Goal: Information Seeking & Learning: Find contact information

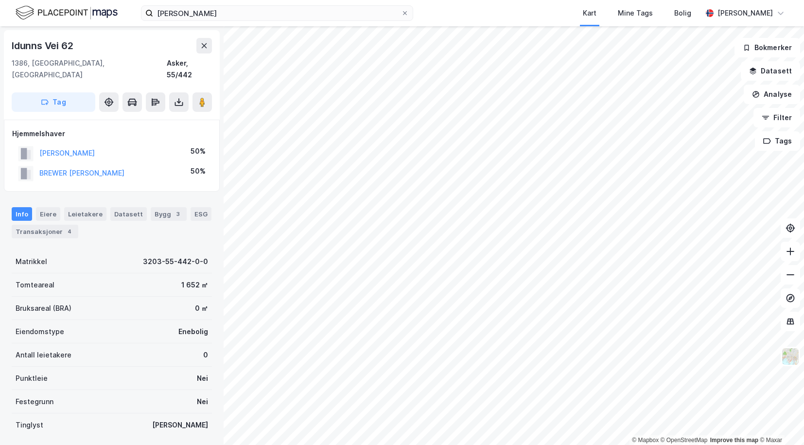
scroll to position [1, 0]
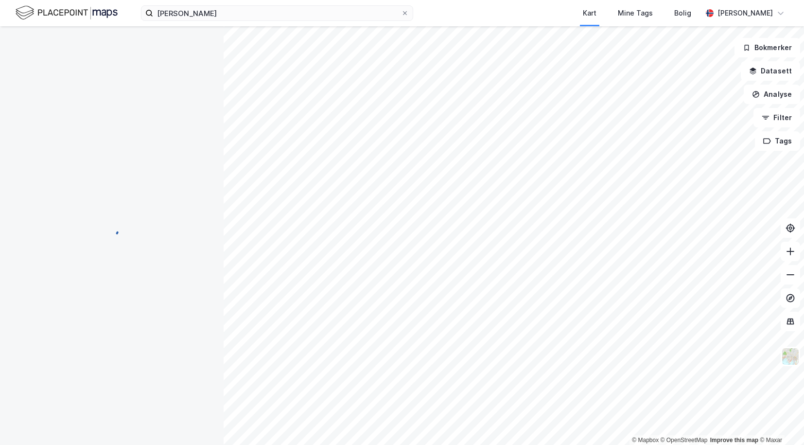
scroll to position [1, 0]
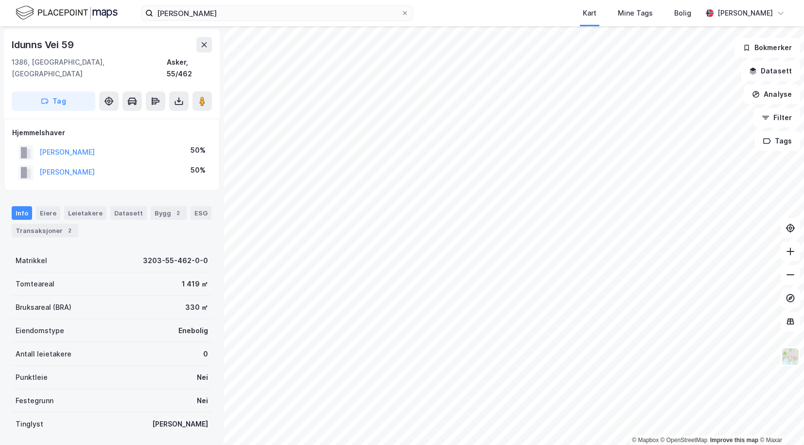
scroll to position [1, 0]
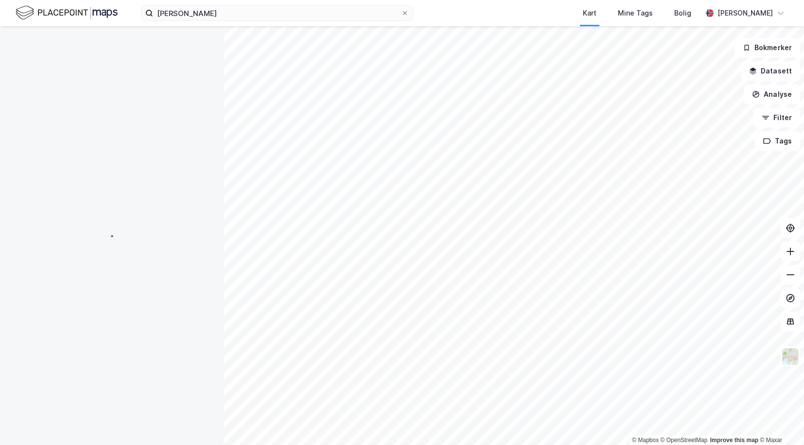
scroll to position [1, 0]
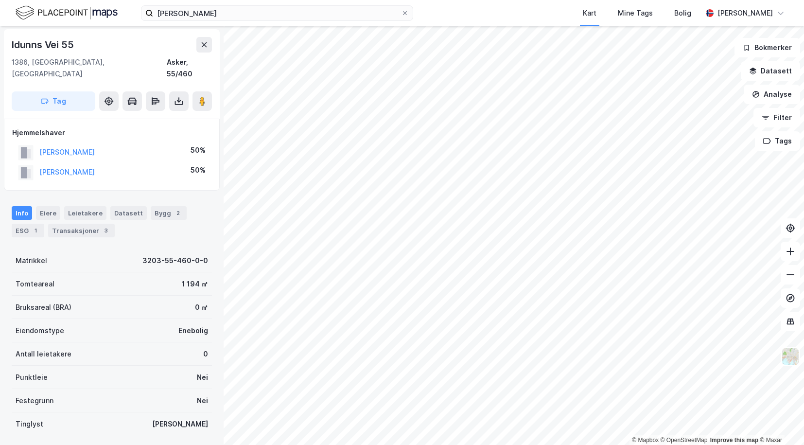
scroll to position [1, 0]
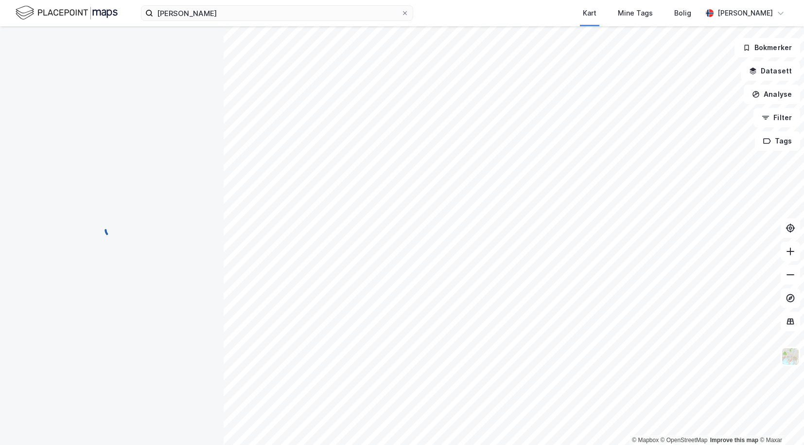
scroll to position [1, 0]
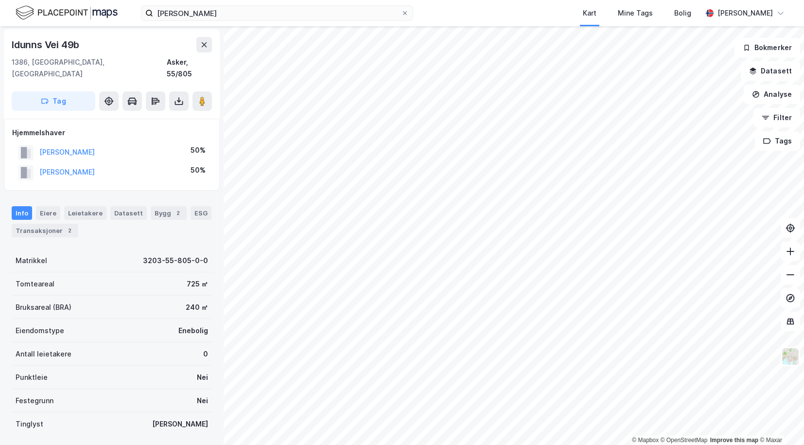
scroll to position [1, 0]
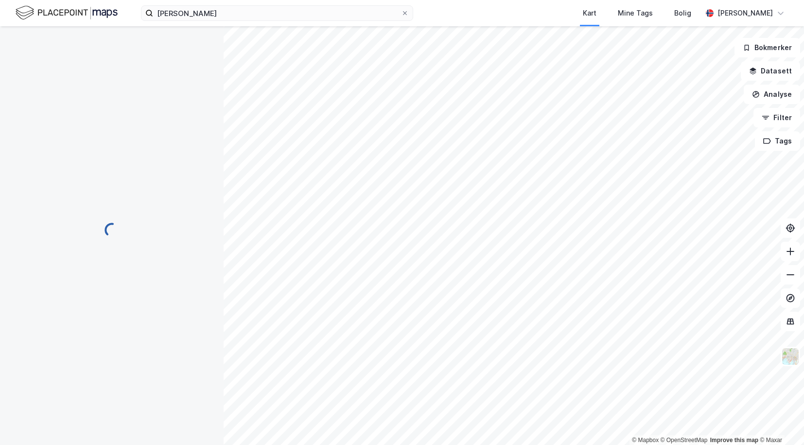
scroll to position [1, 0]
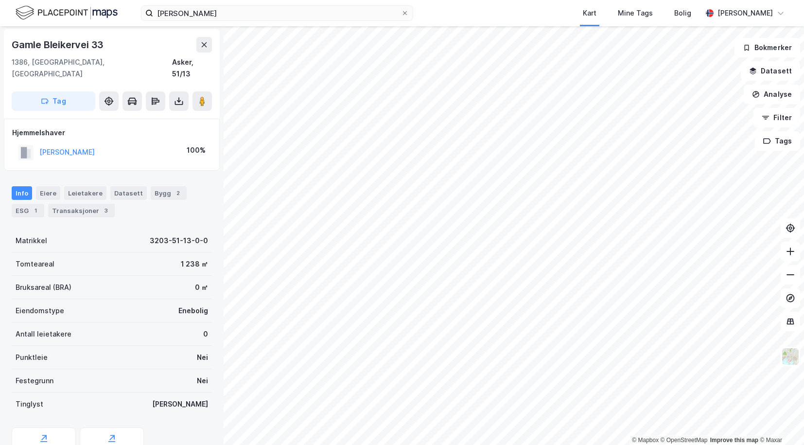
scroll to position [1, 0]
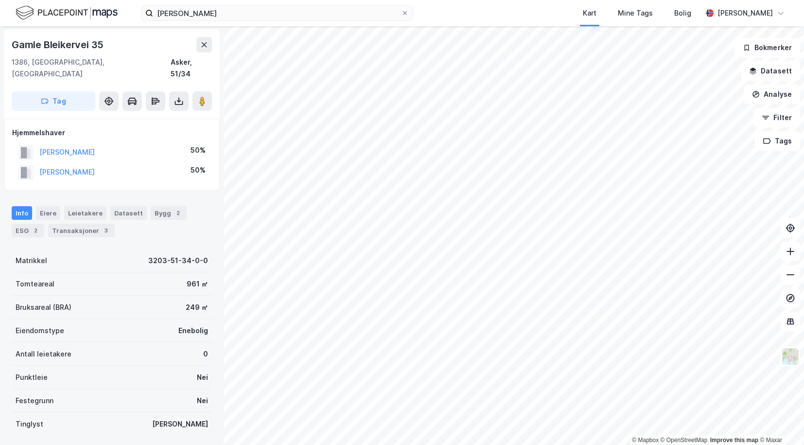
scroll to position [1, 0]
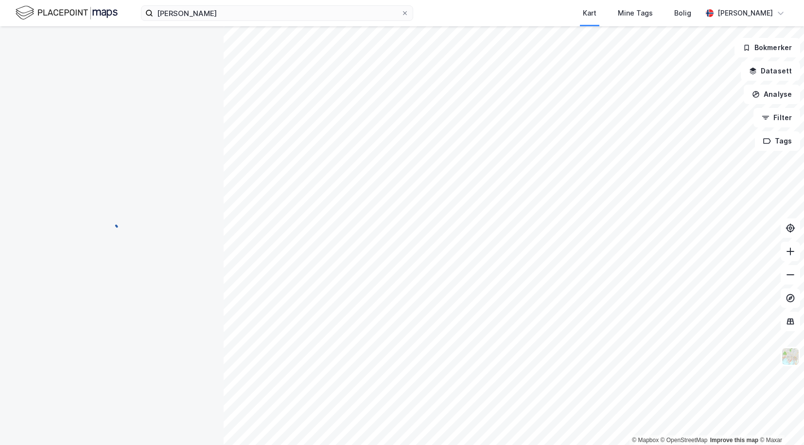
scroll to position [1, 0]
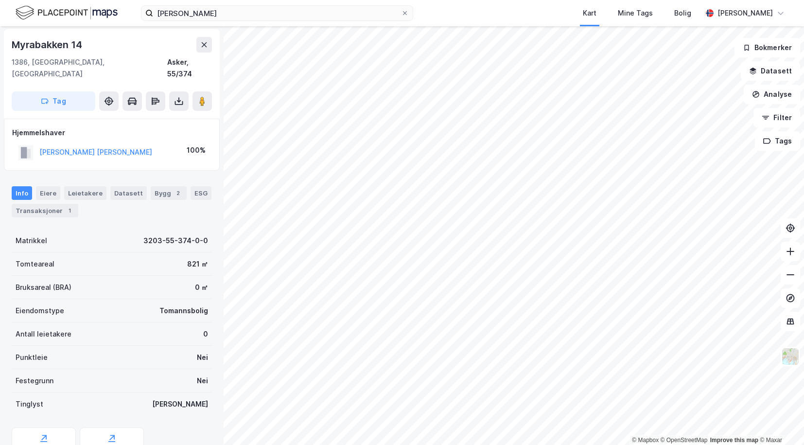
scroll to position [1, 0]
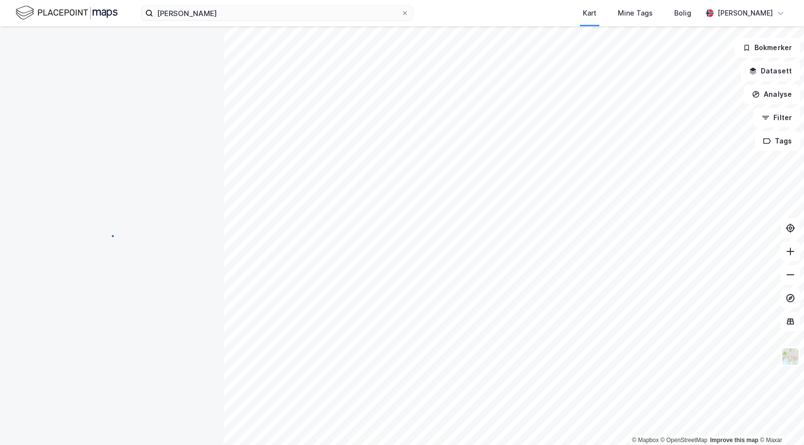
scroll to position [1, 0]
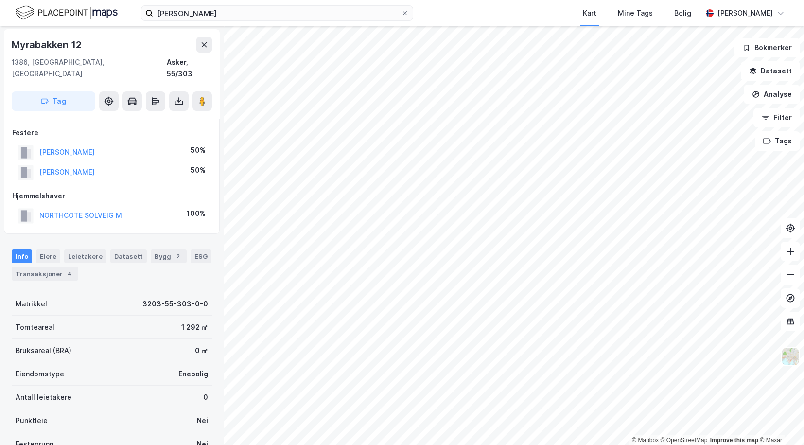
scroll to position [1, 0]
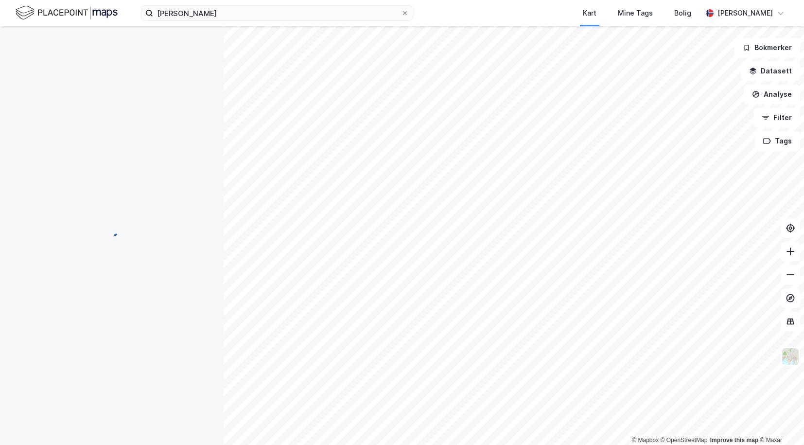
scroll to position [1, 0]
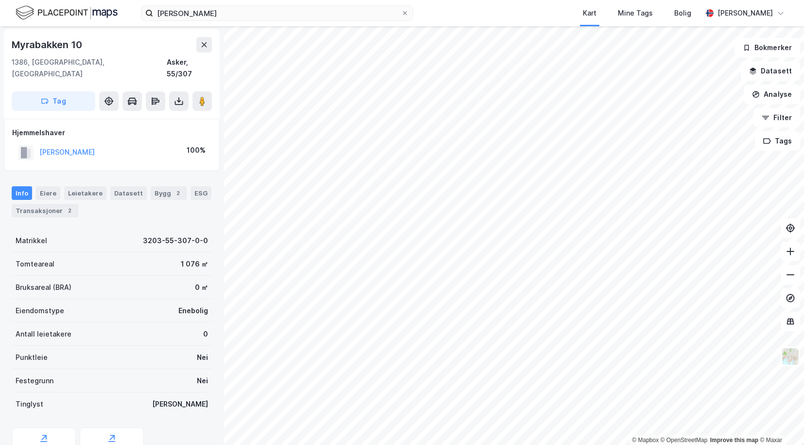
scroll to position [1, 0]
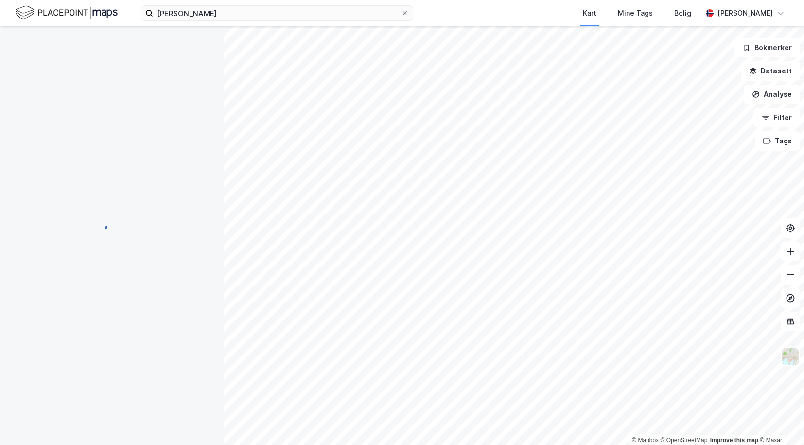
scroll to position [1, 0]
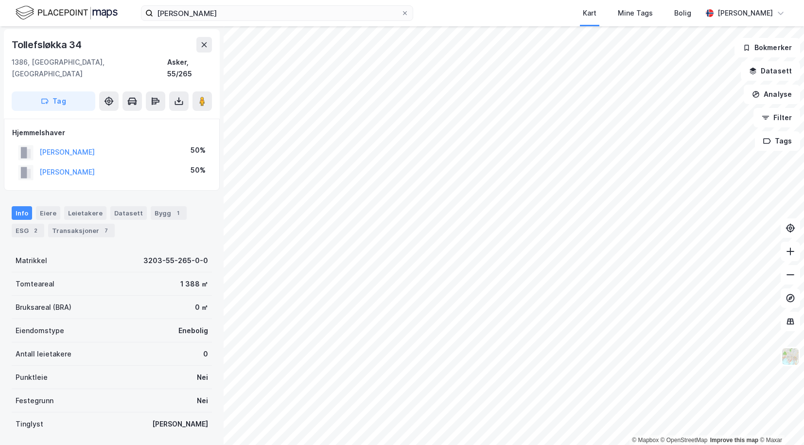
scroll to position [1, 0]
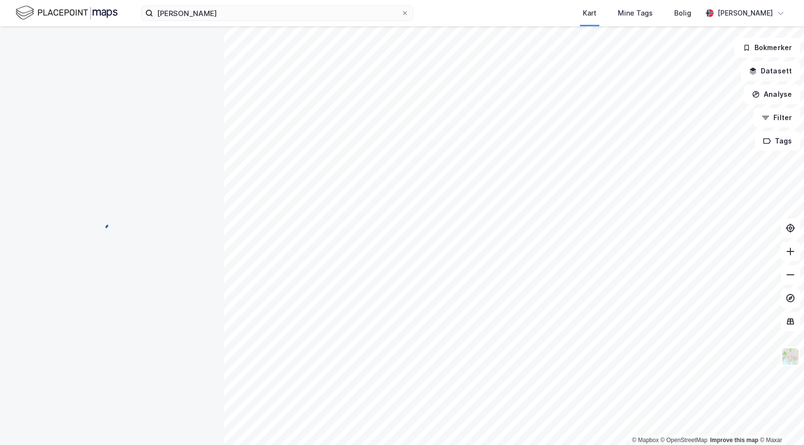
scroll to position [1, 0]
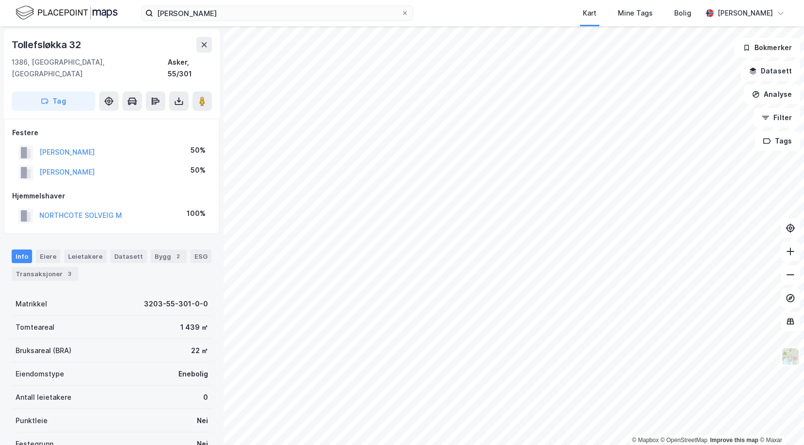
scroll to position [1, 0]
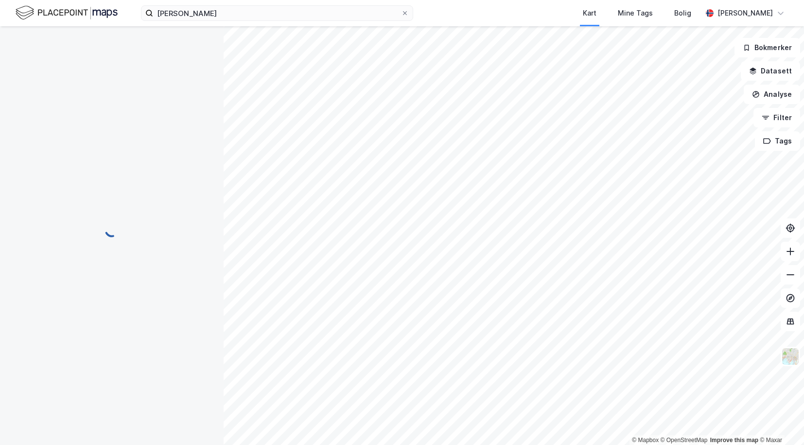
scroll to position [1, 0]
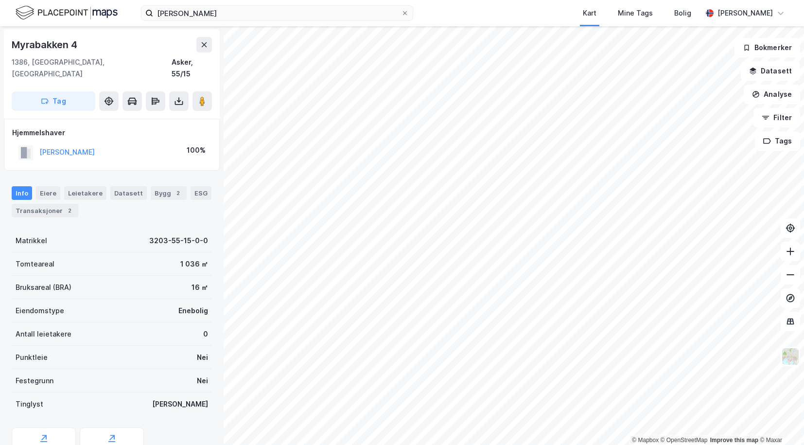
scroll to position [1, 0]
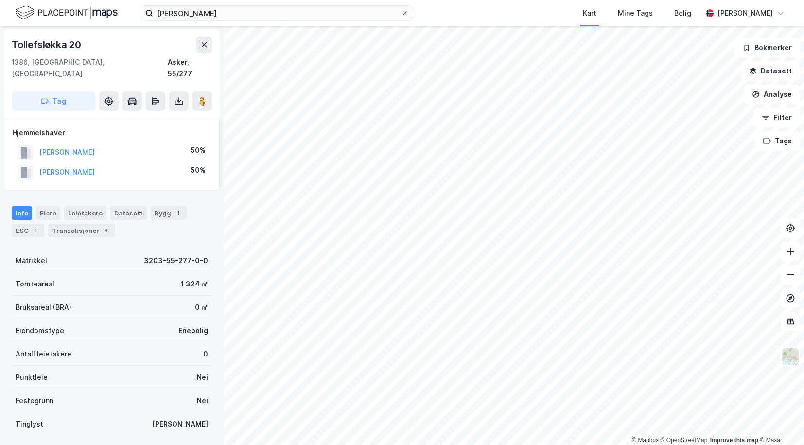
scroll to position [1, 0]
click at [348, 17] on div "[PERSON_NAME] Kart Mine Tags Bolig [PERSON_NAME] © Mapbox © OpenStreetMap Impro…" at bounding box center [402, 222] width 804 height 445
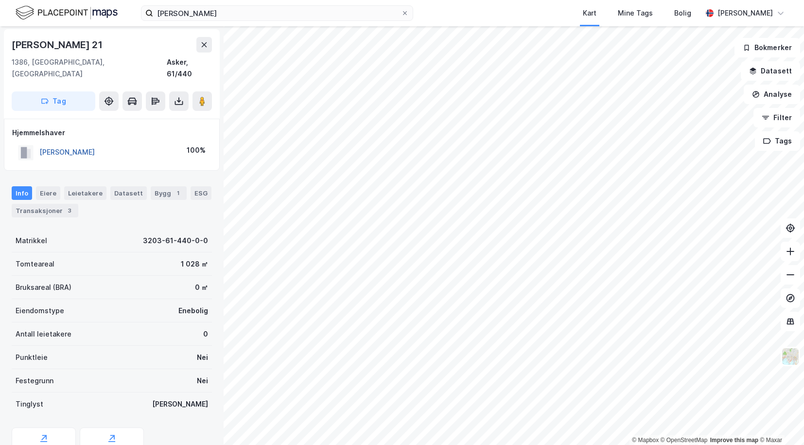
click at [0, 0] on button "[PERSON_NAME]" at bounding box center [0, 0] width 0 height 0
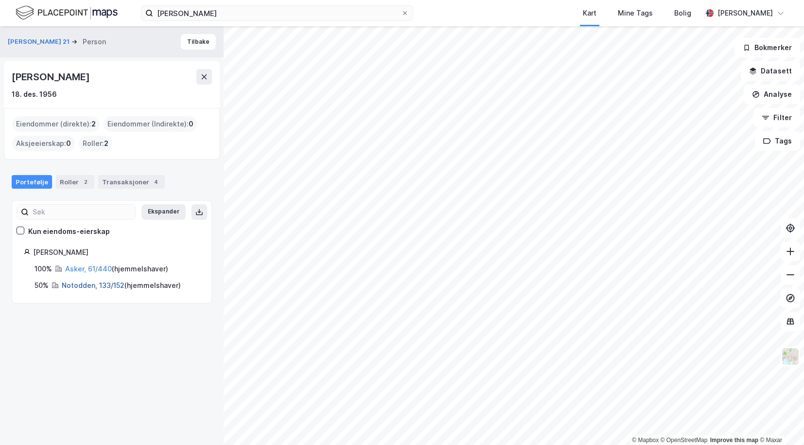
click at [72, 283] on link "Notodden, 133/152" at bounding box center [93, 285] width 63 height 8
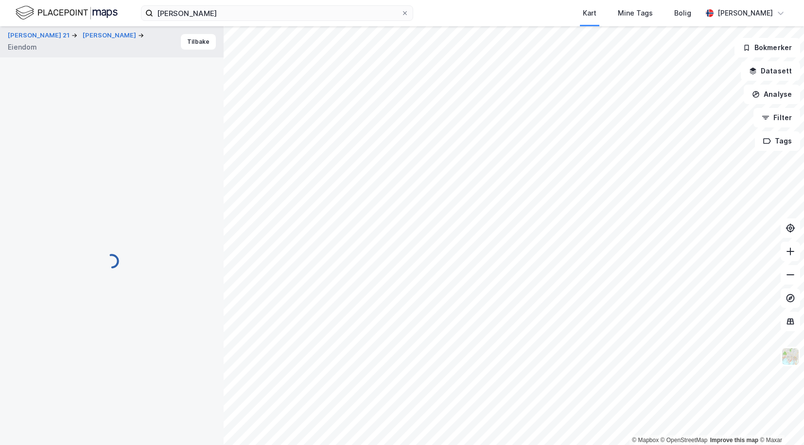
scroll to position [1, 0]
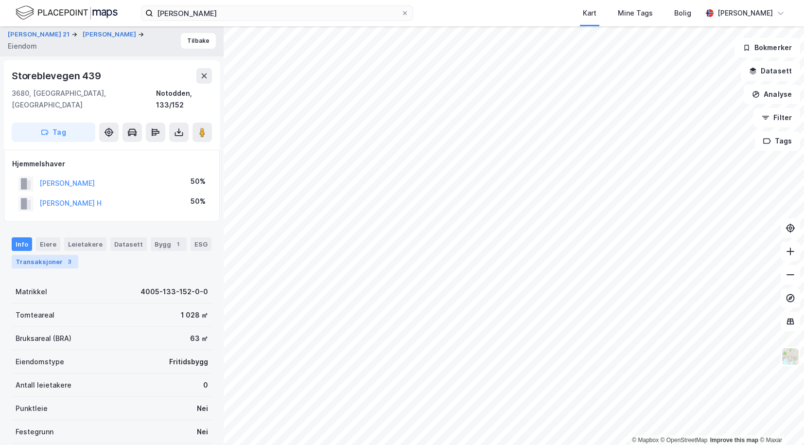
click at [53, 255] on div "Transaksjoner 3" at bounding box center [45, 262] width 67 height 14
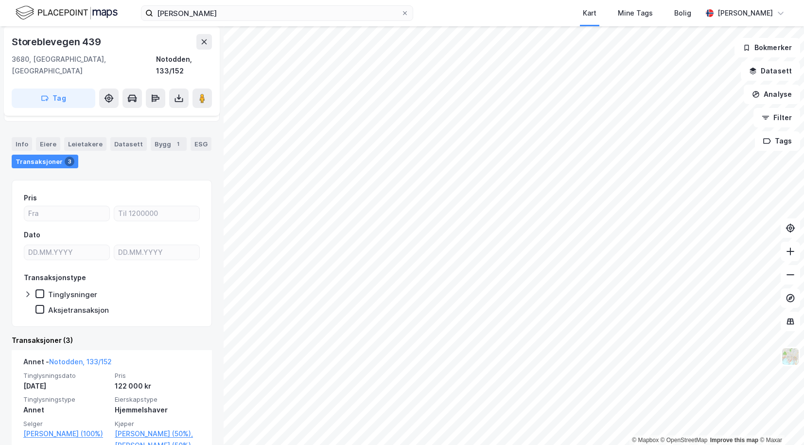
scroll to position [147, 0]
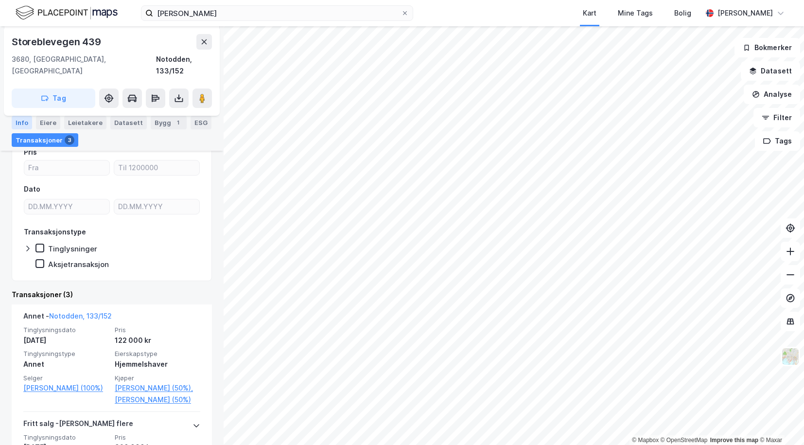
click at [20, 120] on div "Info" at bounding box center [22, 123] width 20 height 14
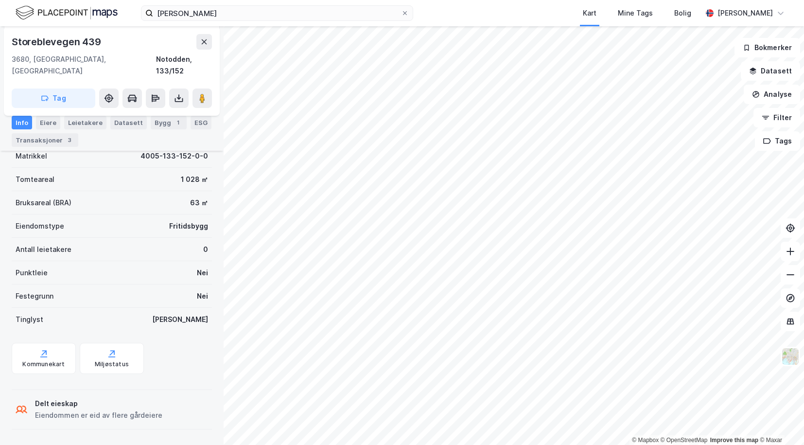
scroll to position [125, 0]
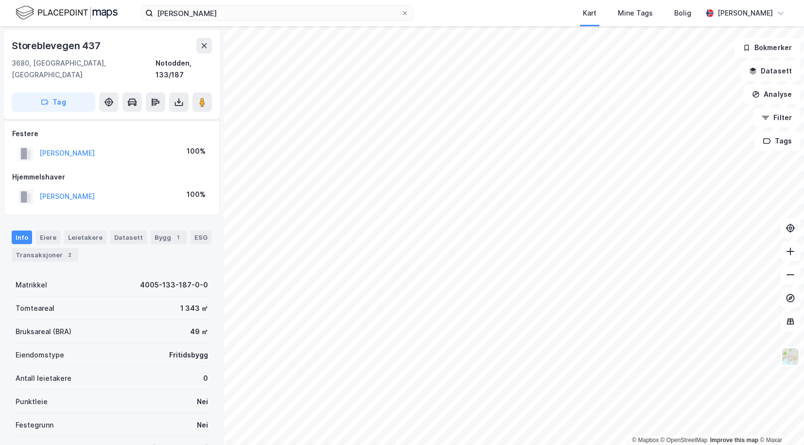
scroll to position [78, 0]
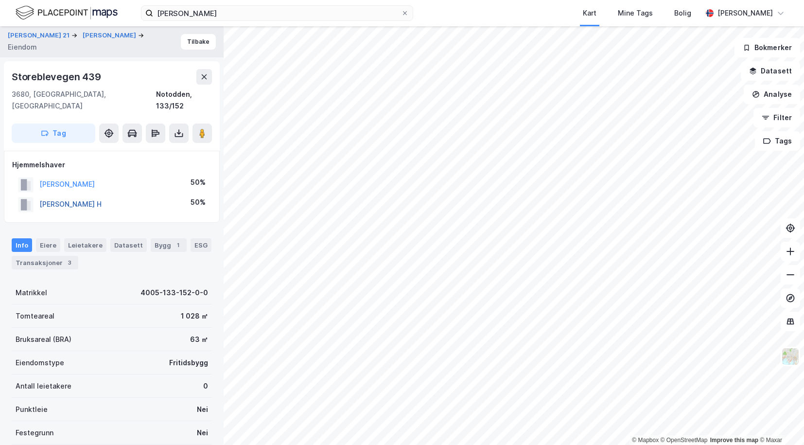
click at [0, 0] on button "[PERSON_NAME] H" at bounding box center [0, 0] width 0 height 0
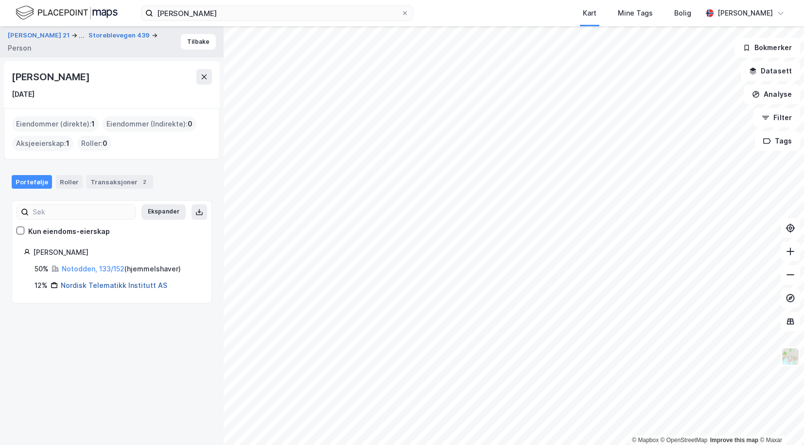
click at [91, 288] on link "Nordisk Telematikk Institutt AS" at bounding box center [114, 285] width 106 height 8
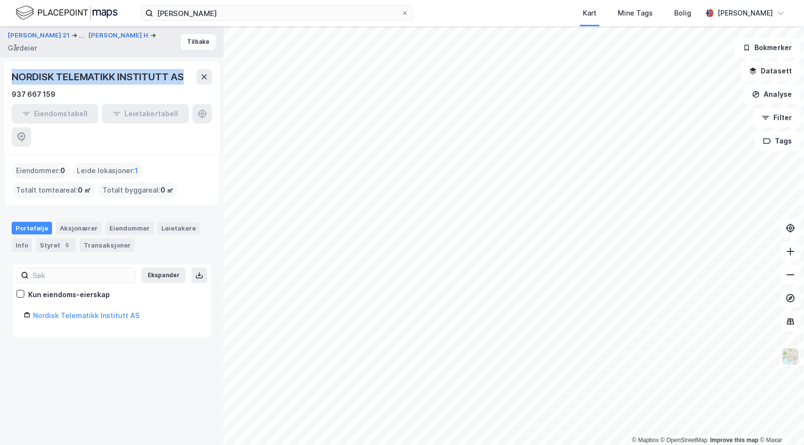
drag, startPoint x: 11, startPoint y: 73, endPoint x: 183, endPoint y: 77, distance: 172.6
click at [183, 77] on div "NORDISK TELEMATIKK INSTITUTT AS 937 667 159 Eiendomstabell Leietakertabell" at bounding box center [112, 107] width 216 height 93
copy div "NORDISK TELEMATIKK INSTITUTT AS"
